Goal: Information Seeking & Learning: Learn about a topic

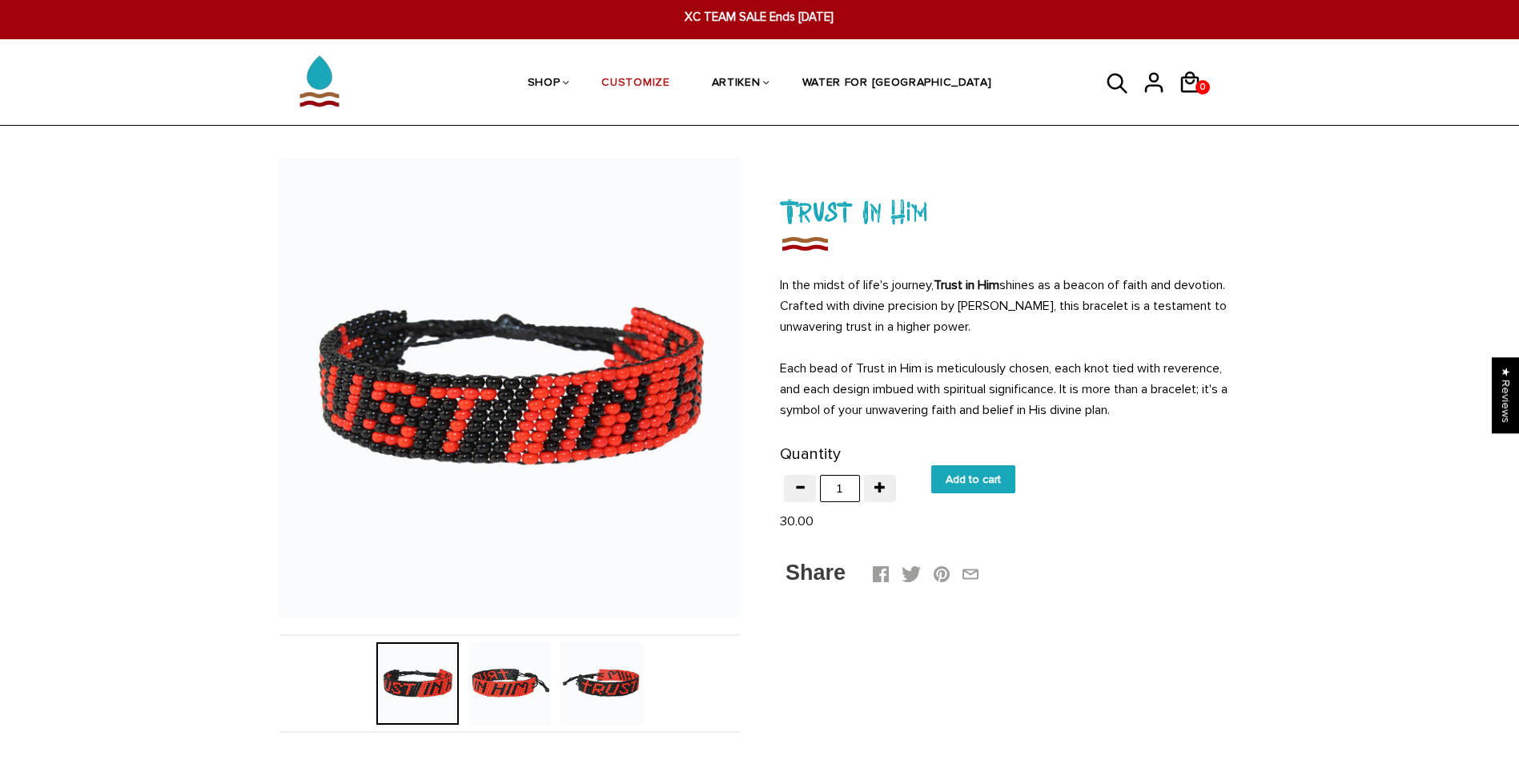
scroll to position [5, 0]
click at [622, 674] on img at bounding box center [602, 683] width 82 height 82
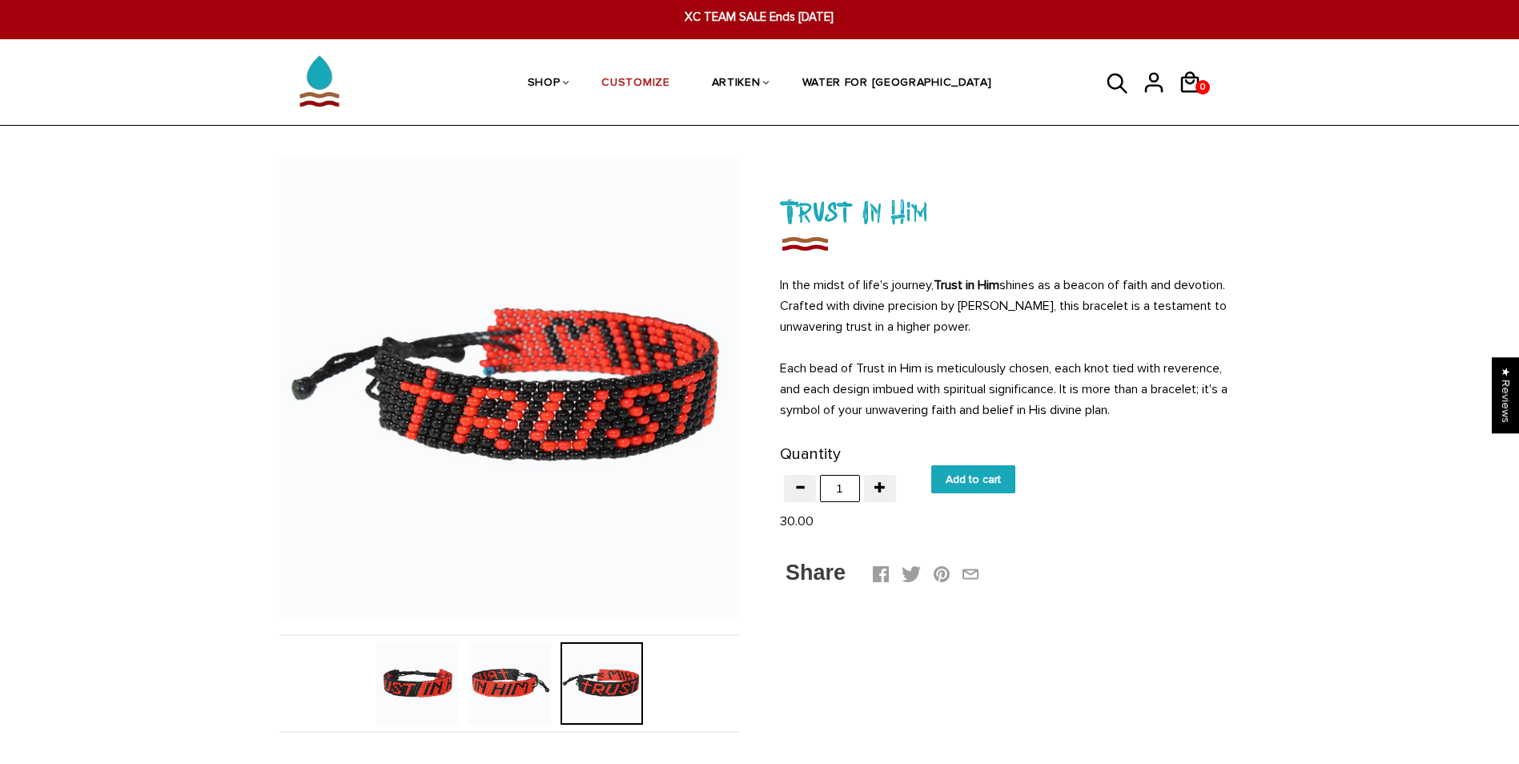
scroll to position [0, 0]
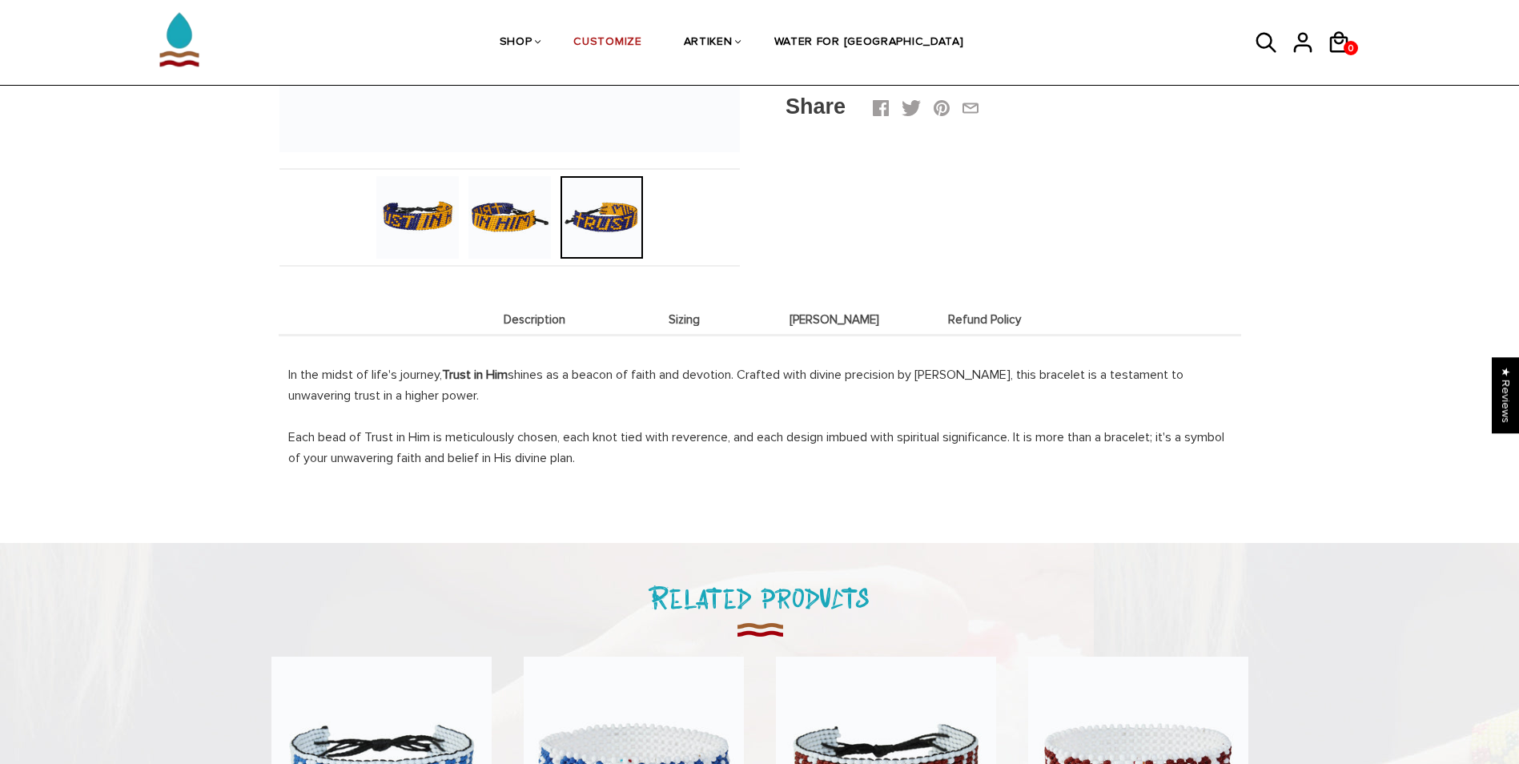
scroll to position [434, 0]
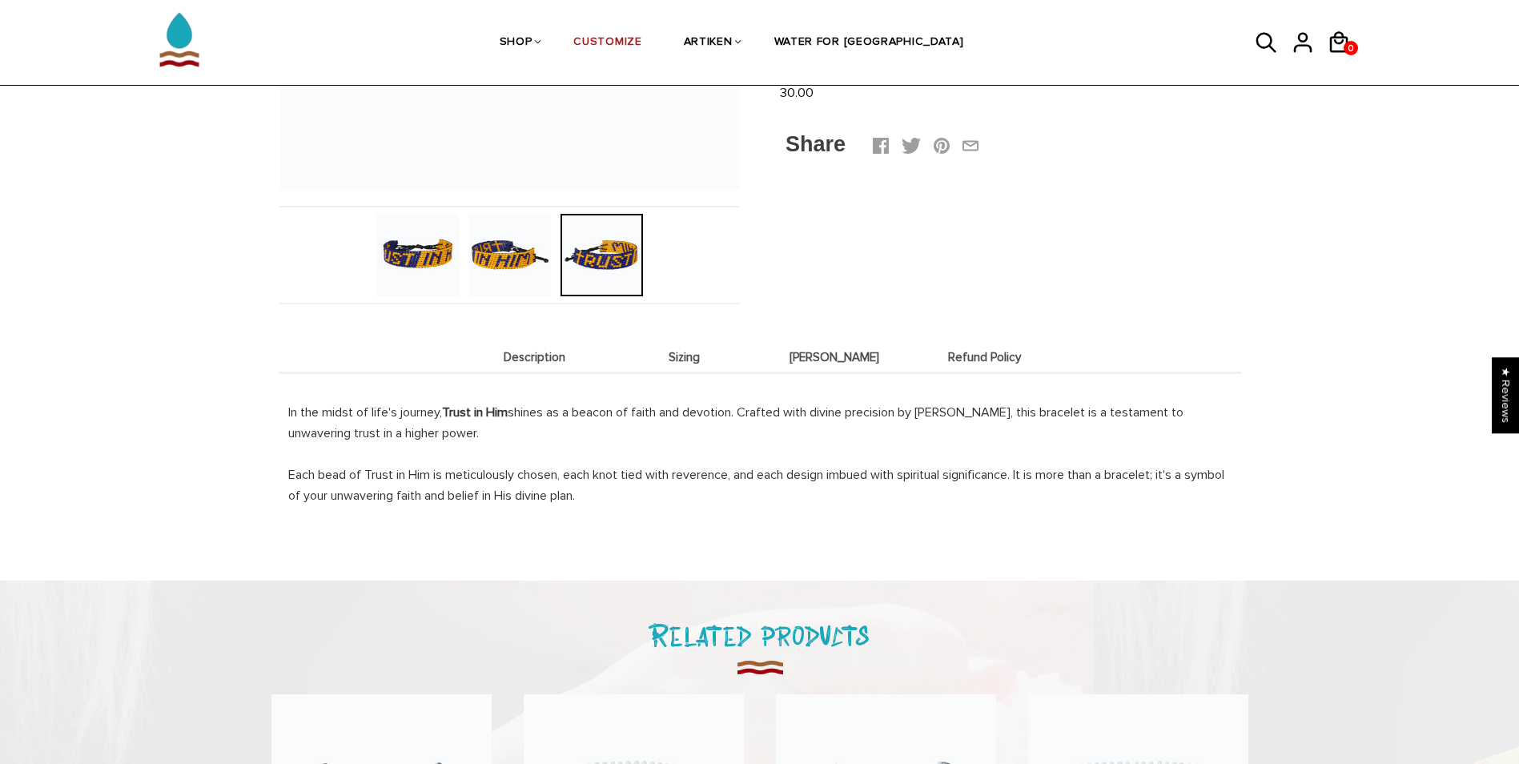
click at [685, 368] on li "Sizing" at bounding box center [685, 356] width 151 height 31
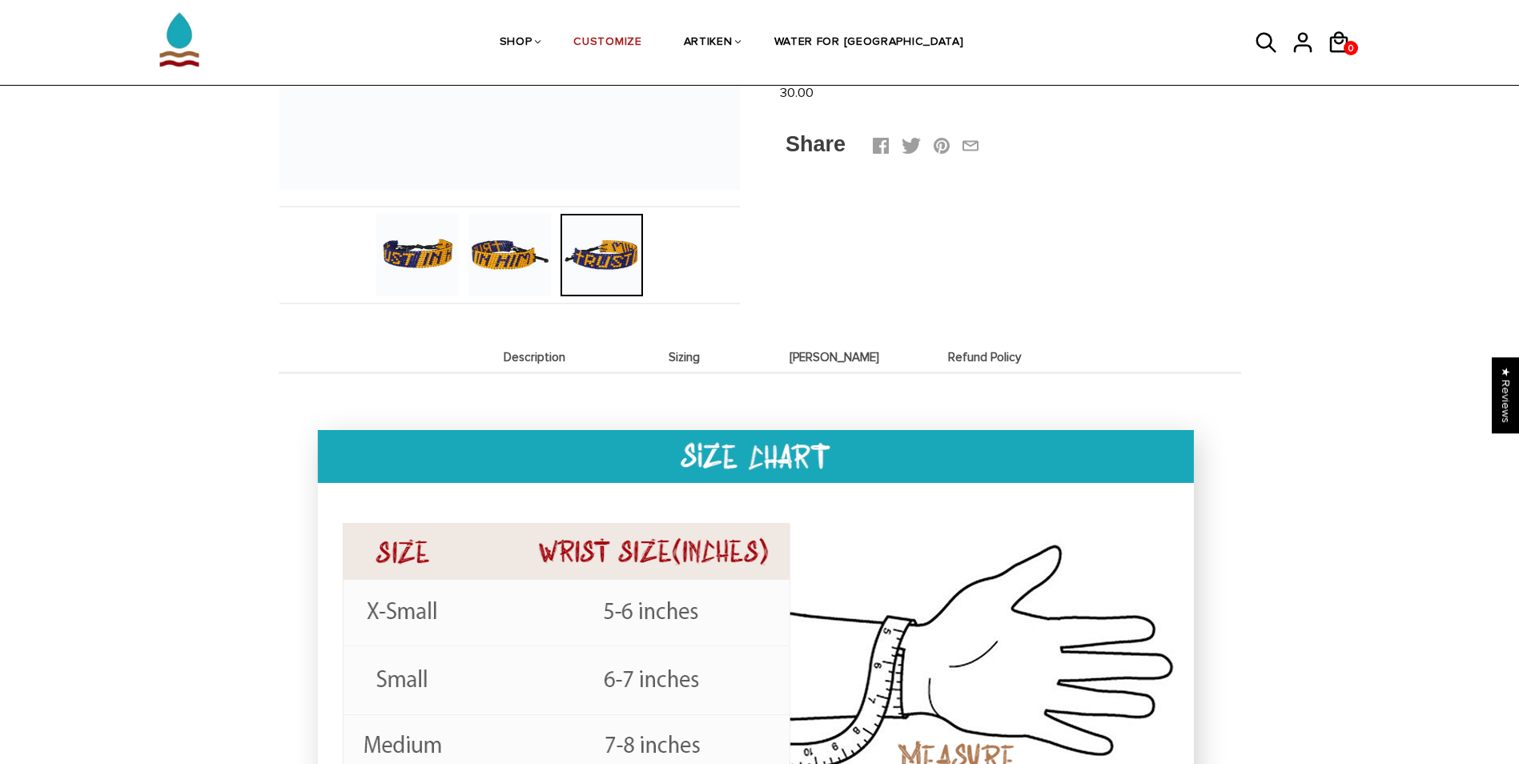
click at [823, 351] on span "[PERSON_NAME]" at bounding box center [835, 358] width 143 height 14
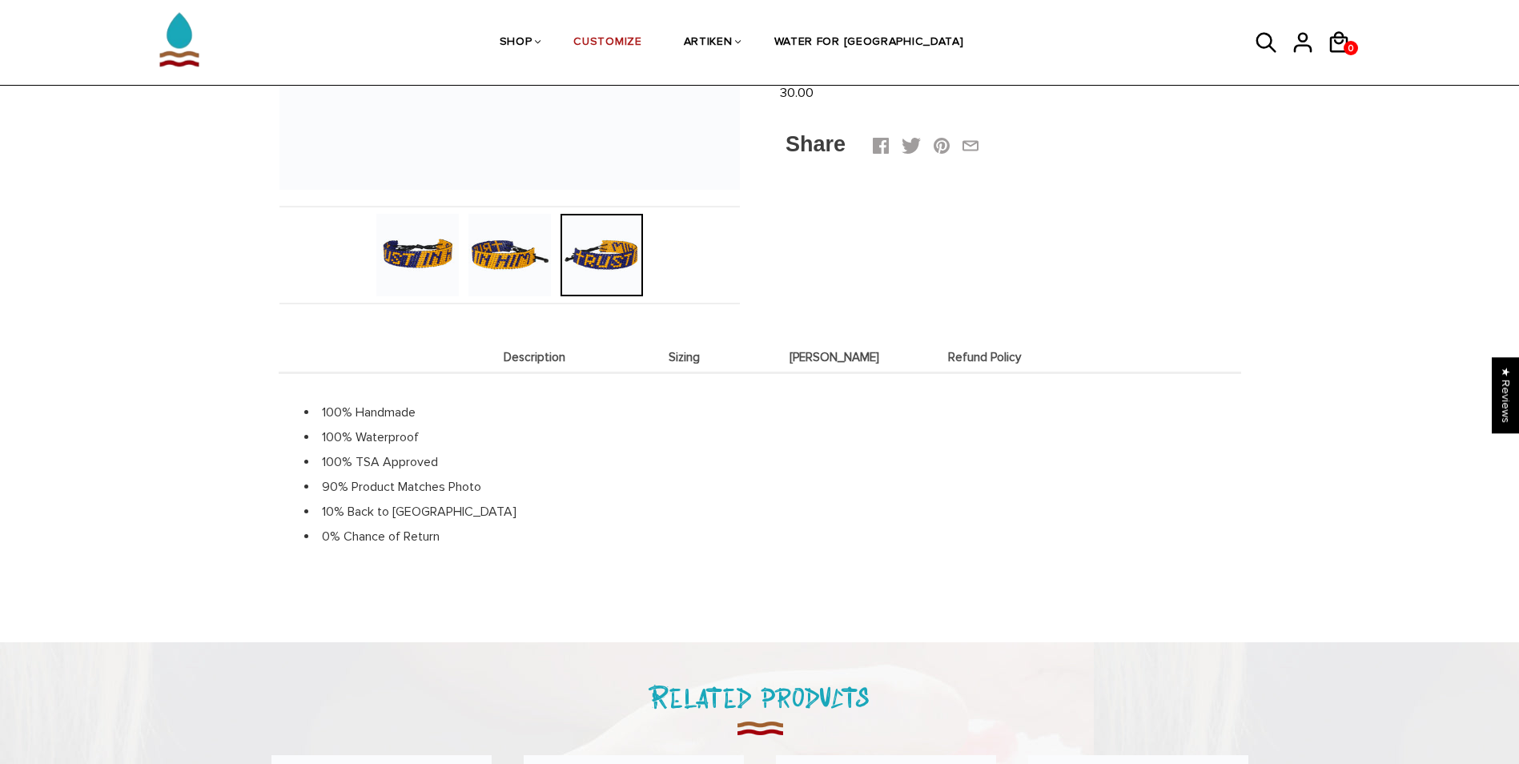
click at [545, 356] on span "Description" at bounding box center [535, 358] width 143 height 14
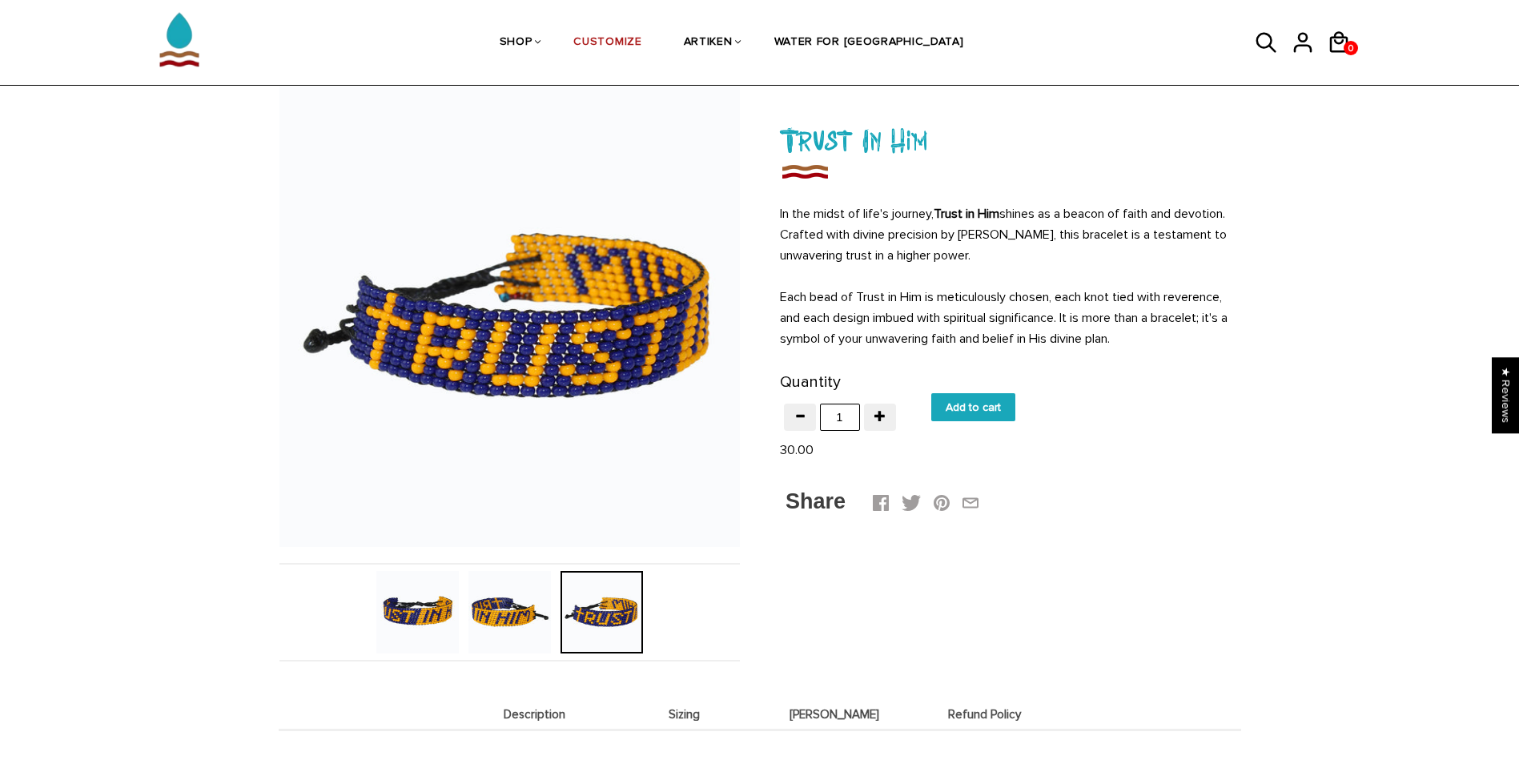
scroll to position [0, 0]
